Goal: Information Seeking & Learning: Learn about a topic

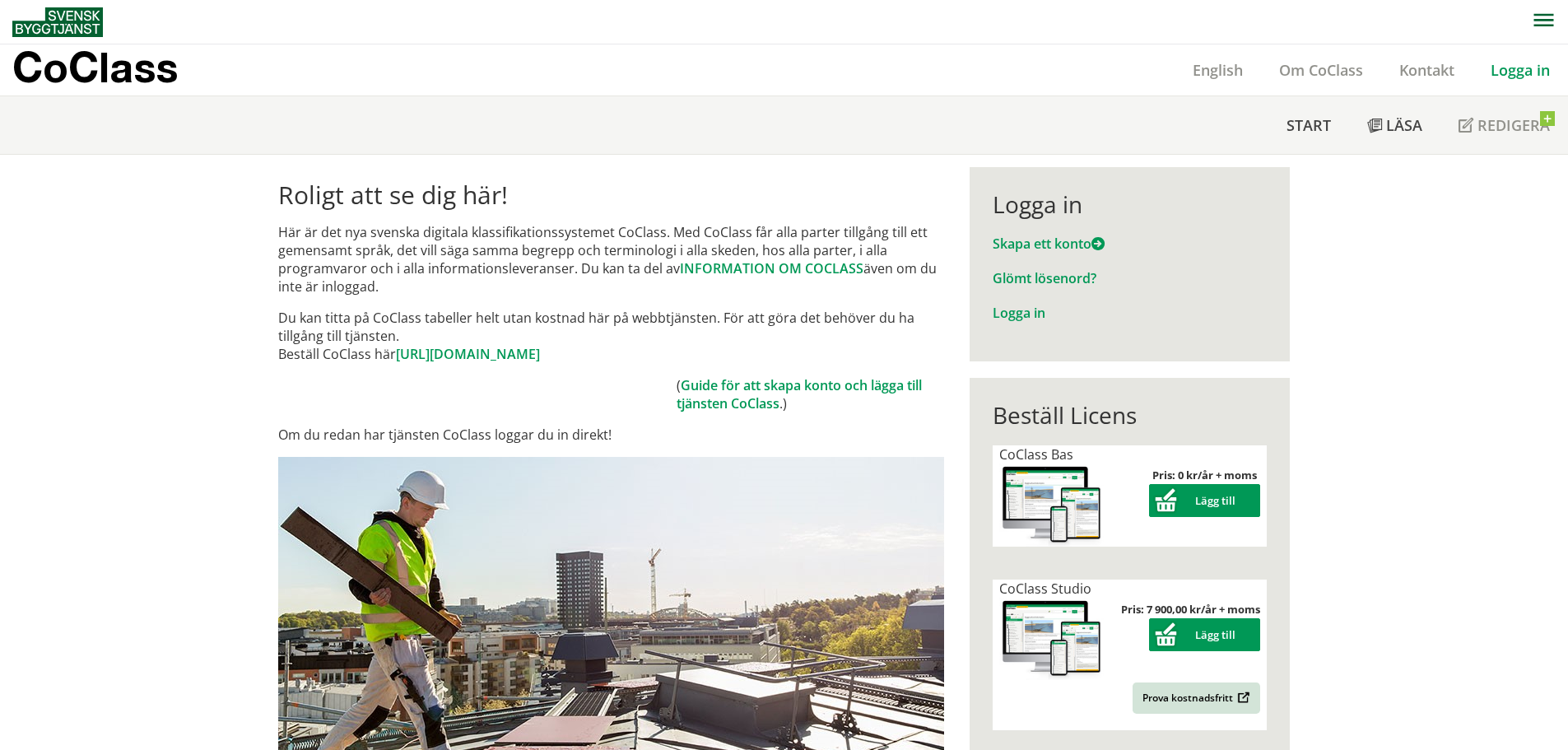
click at [1532, 66] on link "Logga in" at bounding box center [1520, 70] width 95 height 20
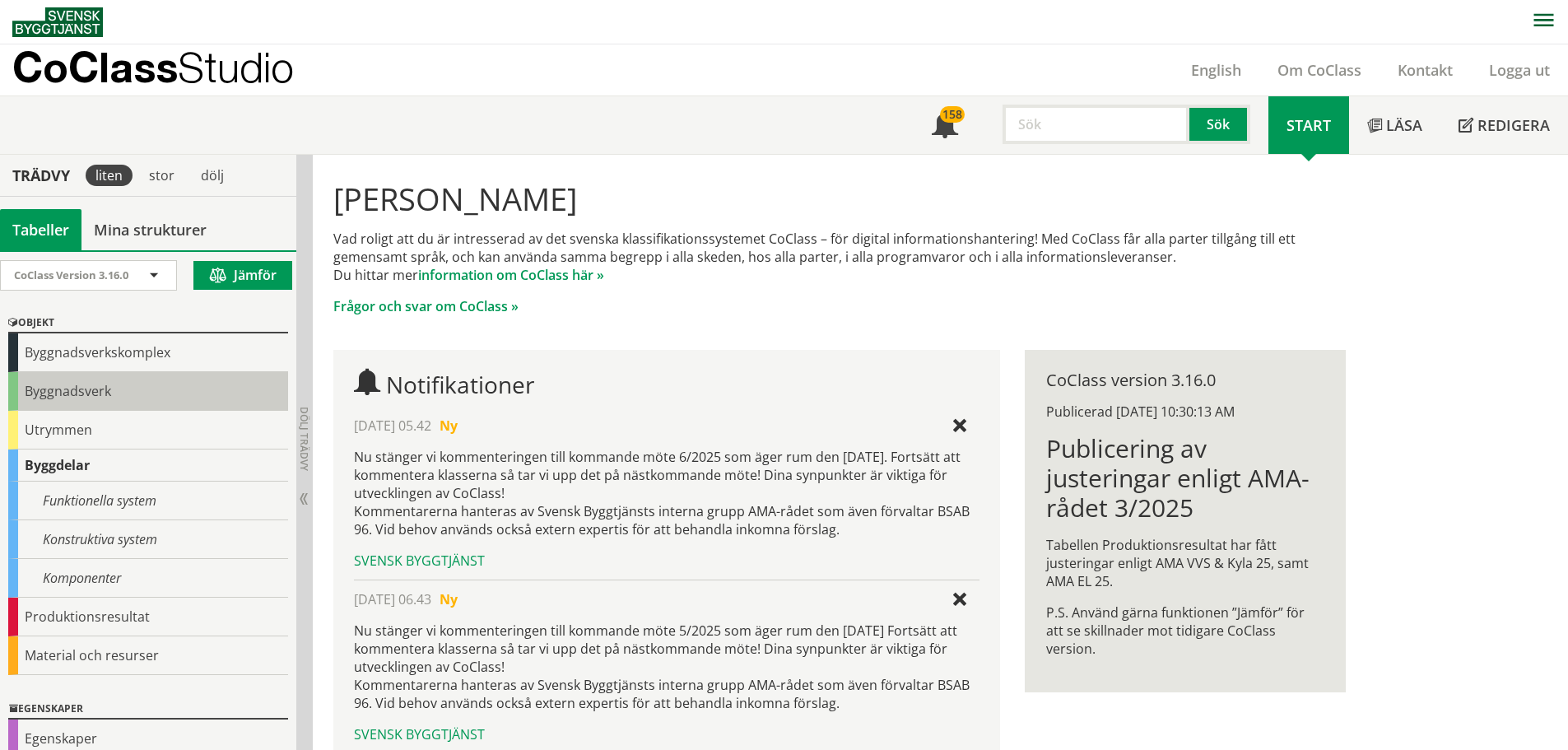
click at [83, 393] on div "Byggnadsverk" at bounding box center [148, 391] width 280 height 38
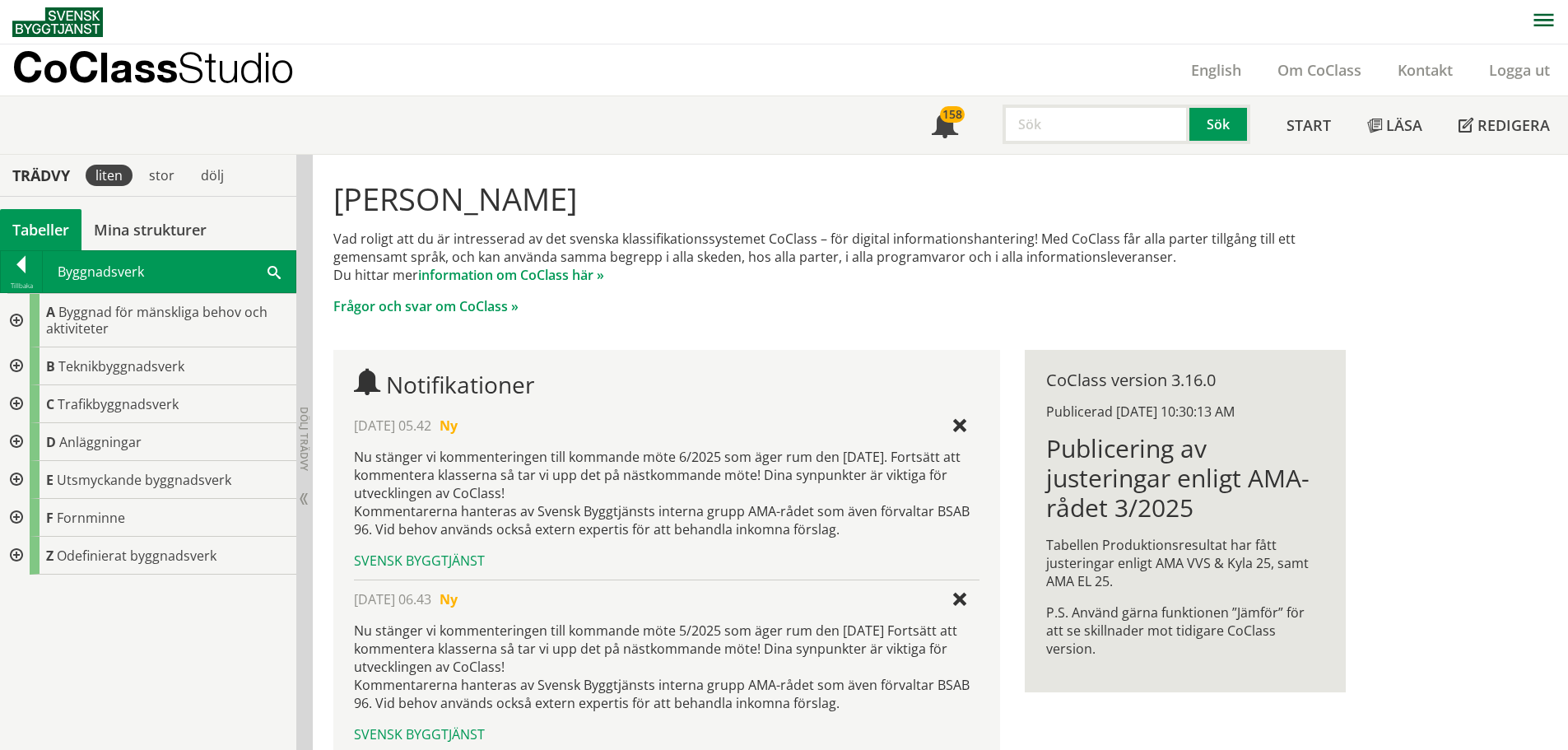
click at [19, 401] on div at bounding box center [15, 404] width 30 height 37
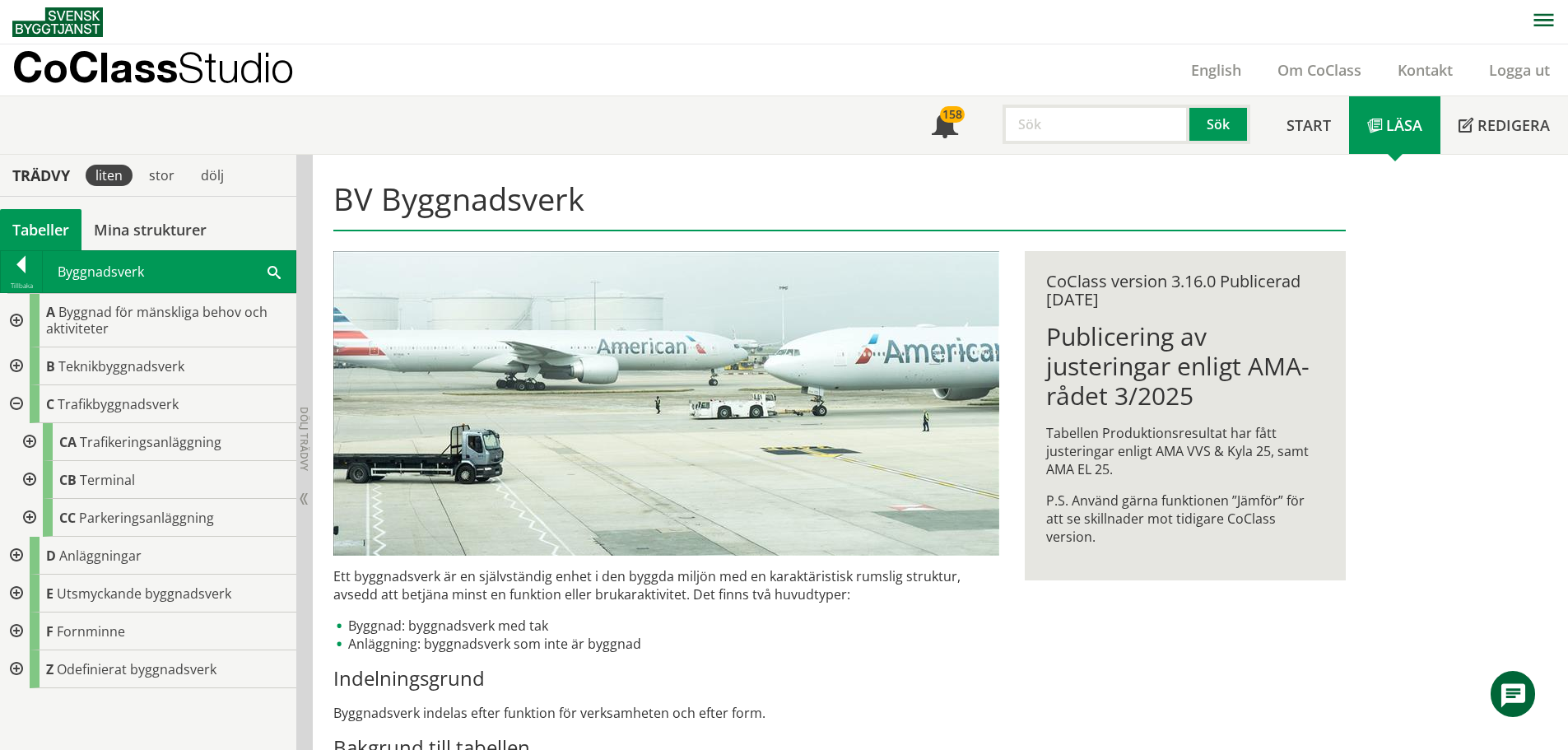
click at [27, 444] on div at bounding box center [28, 442] width 30 height 37
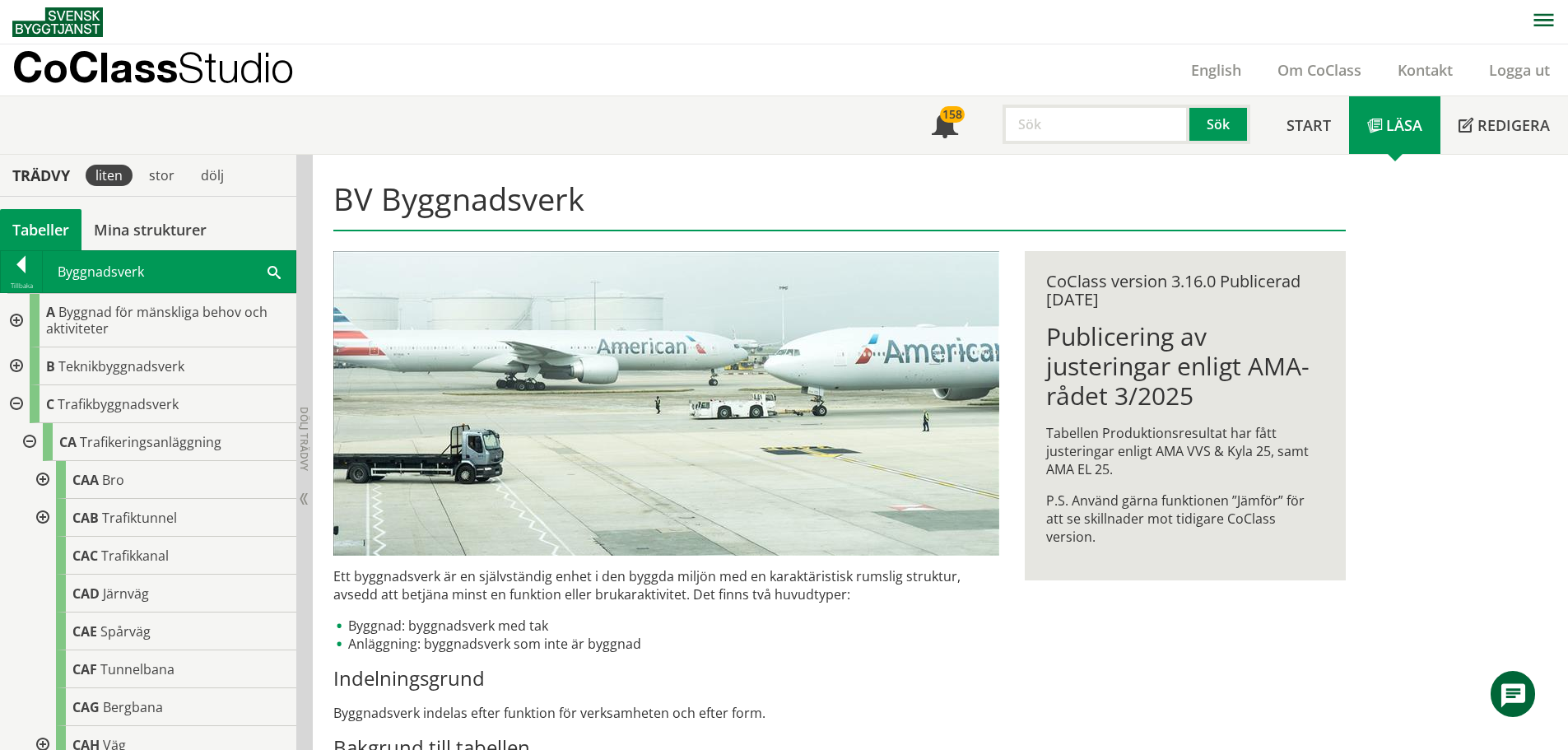
click at [46, 477] on div at bounding box center [41, 479] width 30 height 37
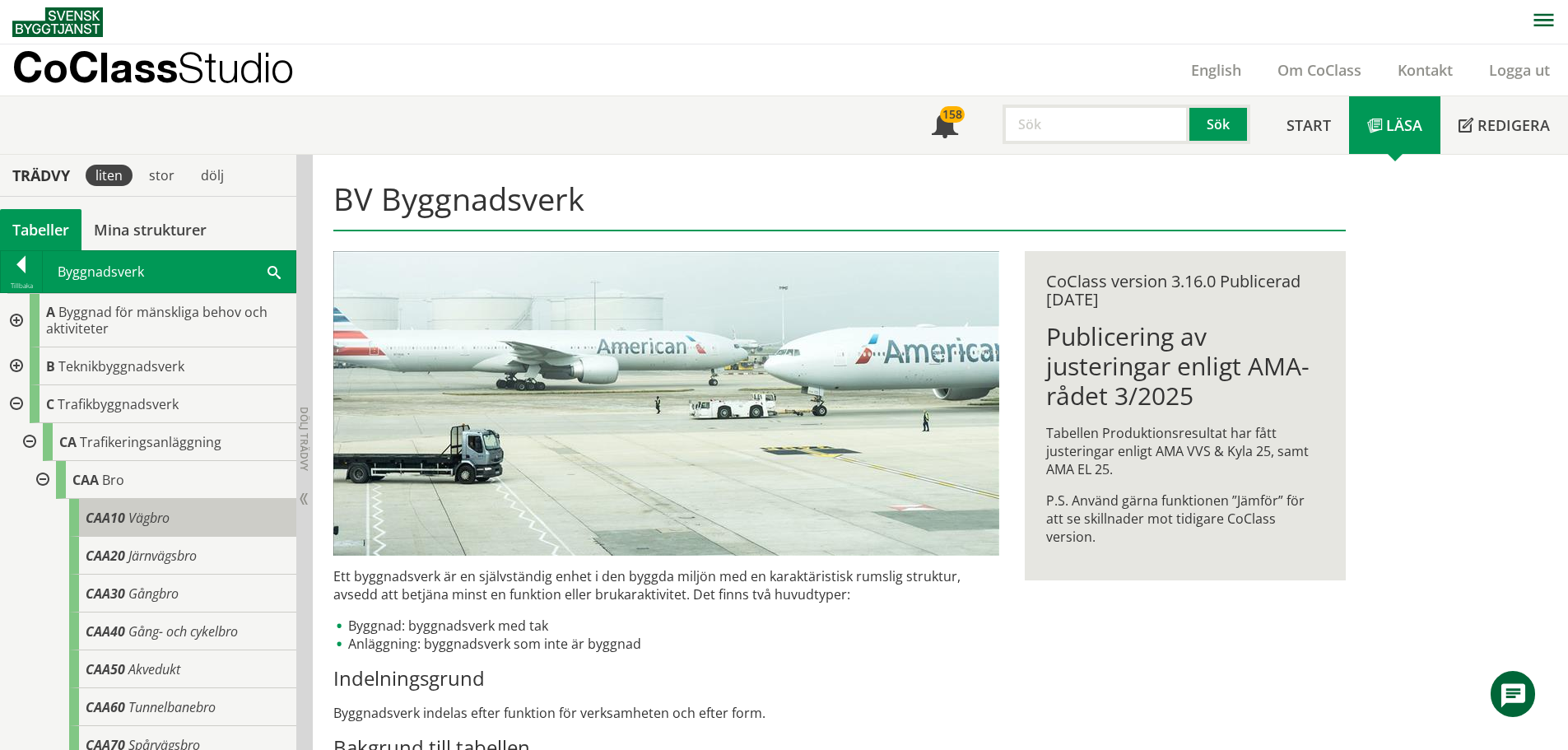
click at [140, 509] on span "Vägbro" at bounding box center [149, 518] width 41 height 18
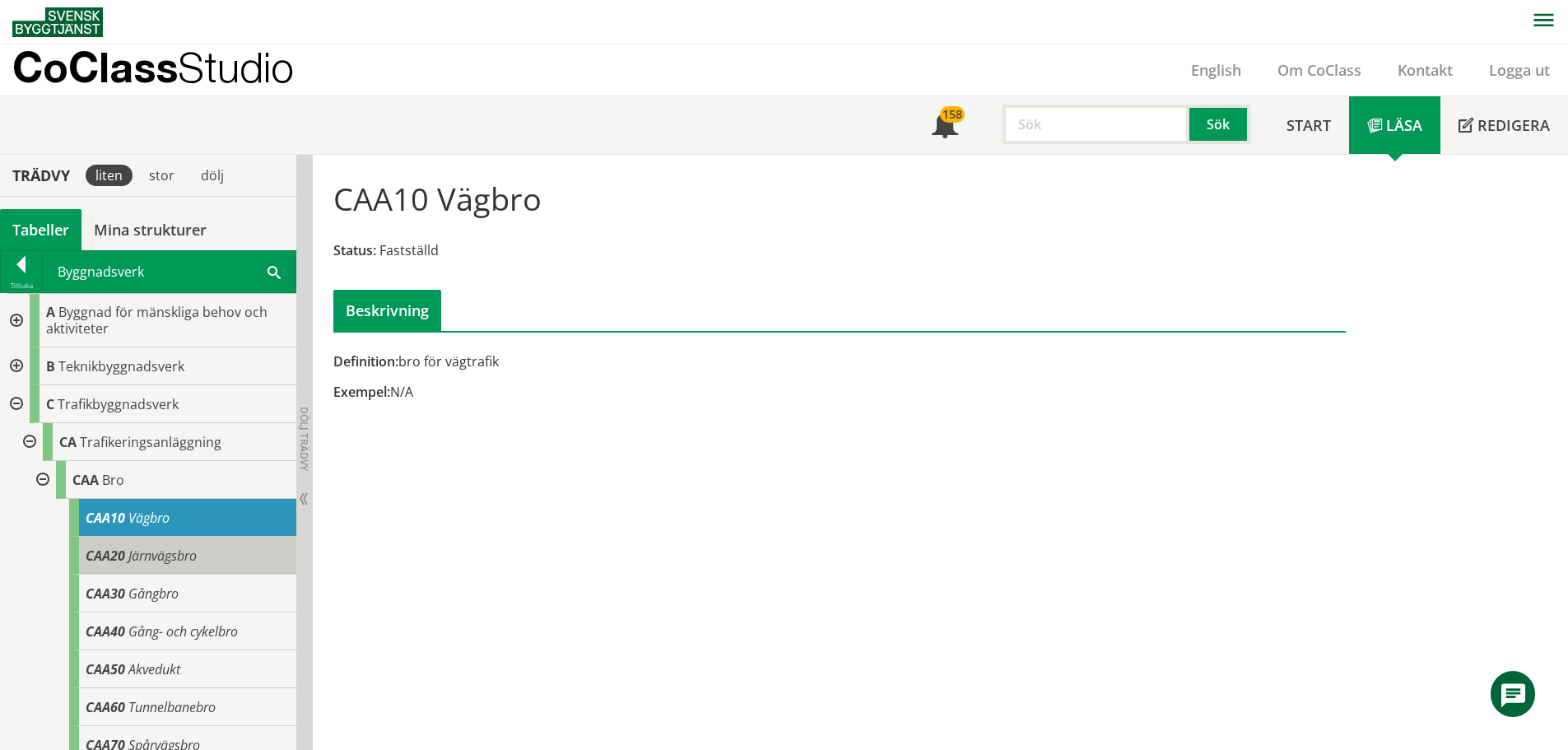
click at [189, 561] on span "Järnvägsbro" at bounding box center [161, 555] width 68 height 18
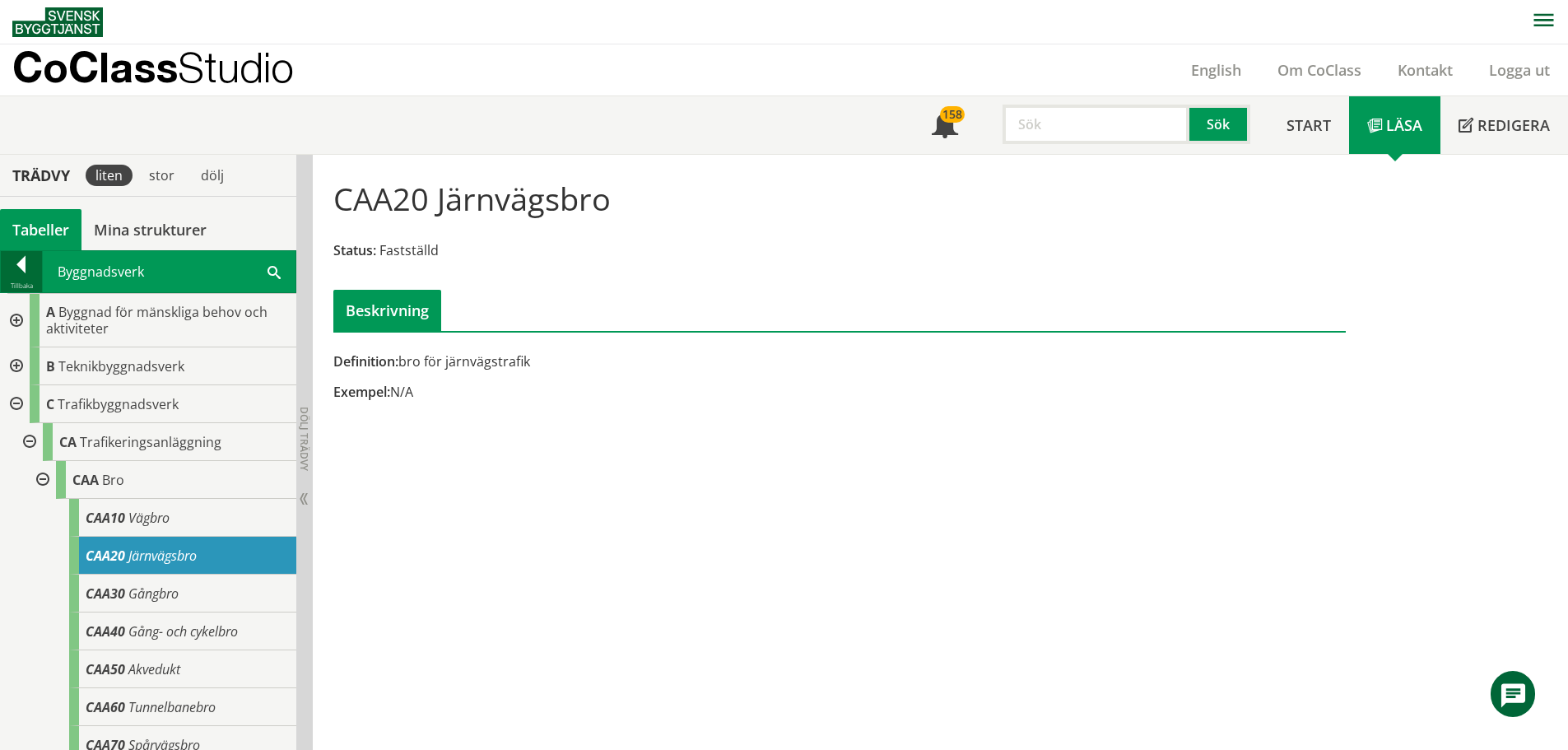
click at [18, 263] on div at bounding box center [22, 267] width 41 height 23
